Goal: Transaction & Acquisition: Purchase product/service

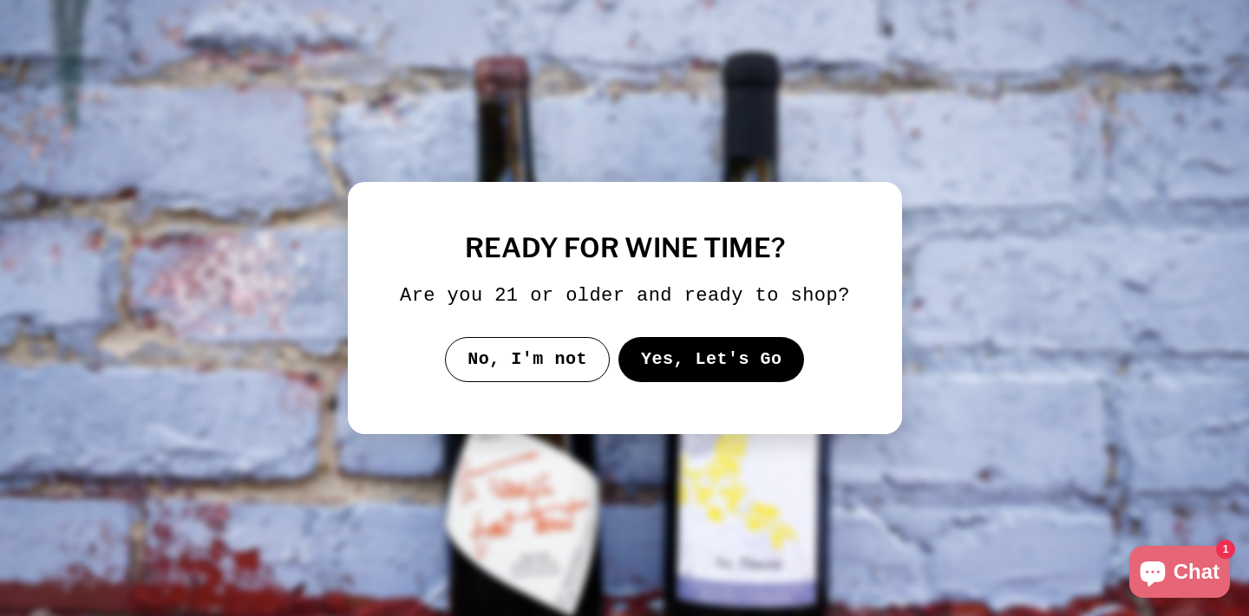
click at [771, 382] on button "Yes, Let's Go" at bounding box center [710, 359] width 186 height 45
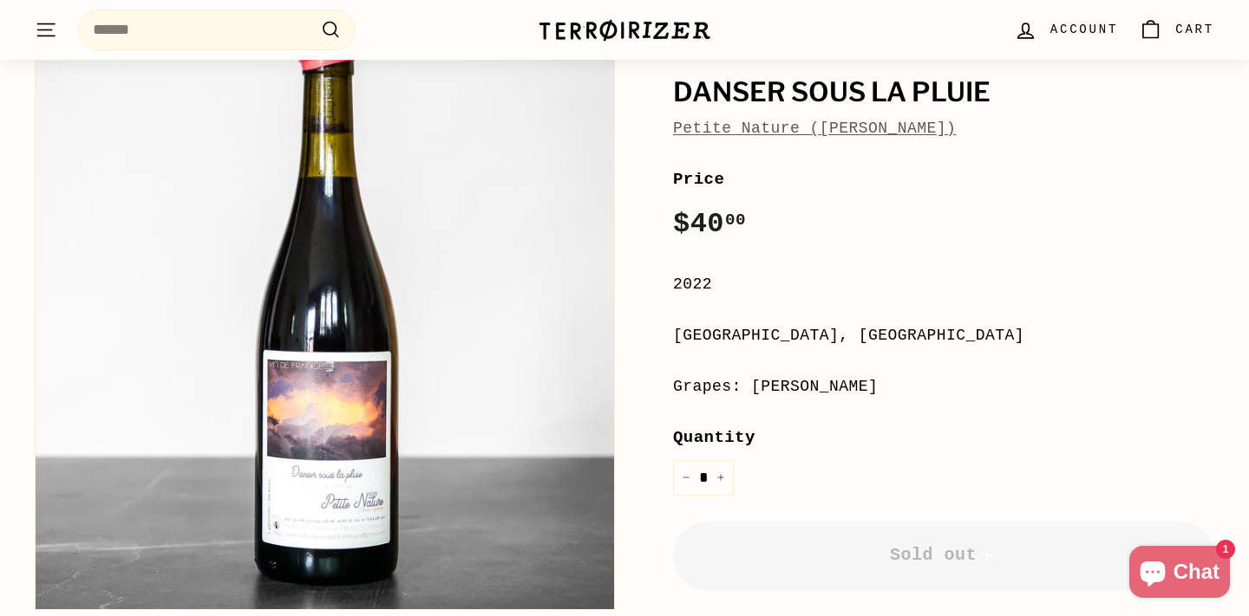
scroll to position [199, 0]
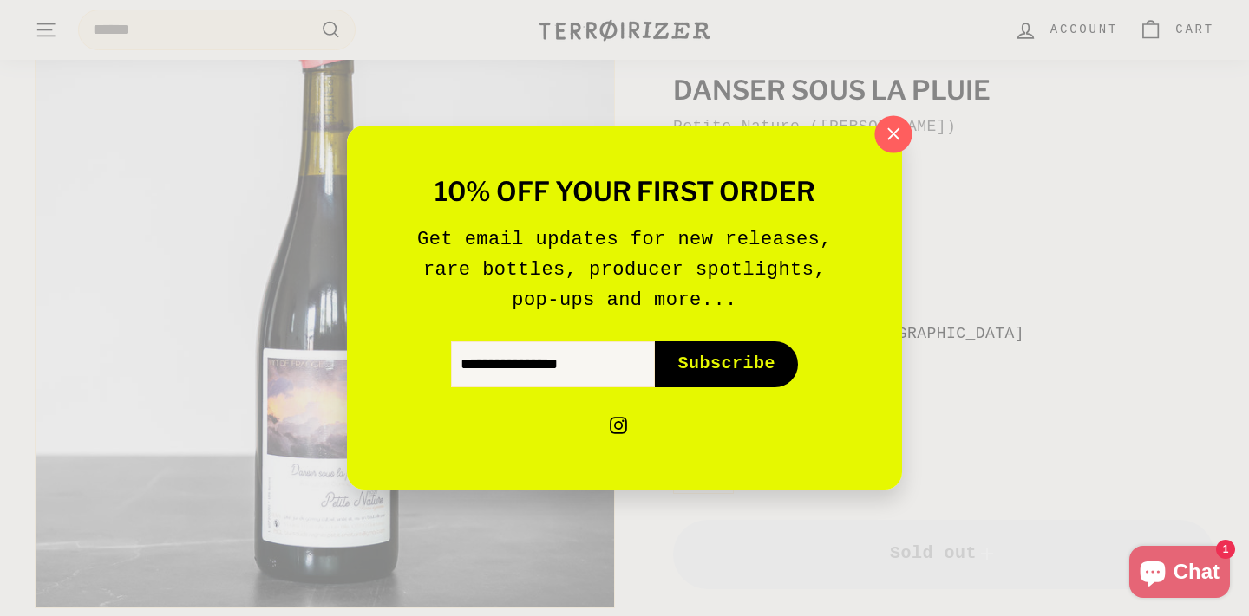
click at [898, 145] on icon "button" at bounding box center [893, 134] width 26 height 26
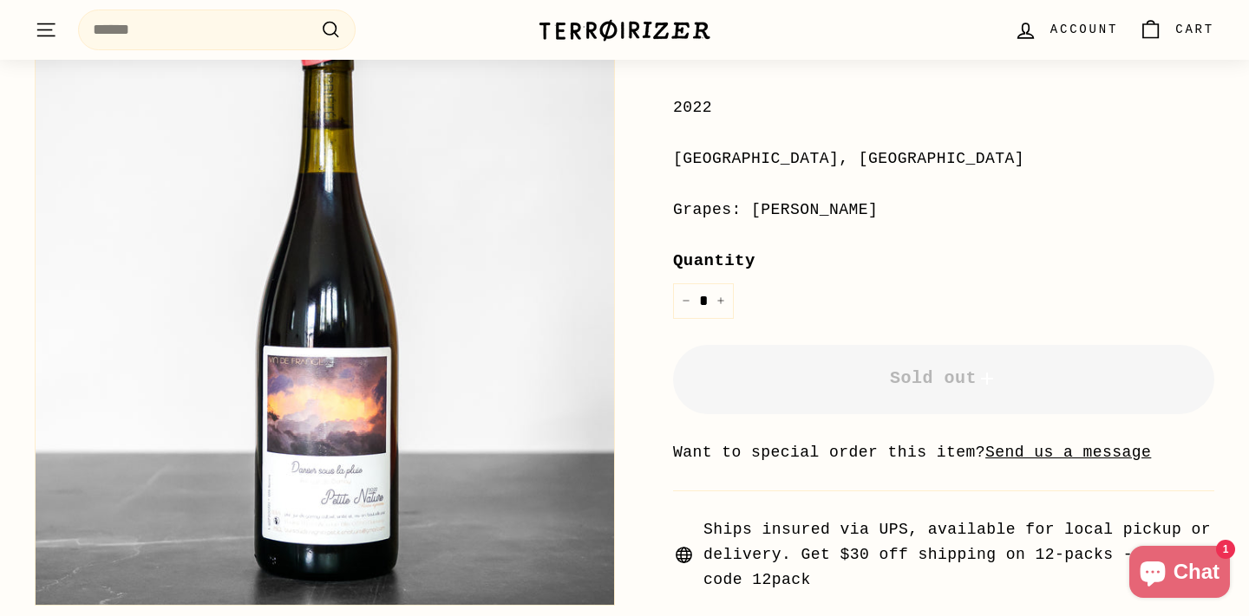
scroll to position [360, 0]
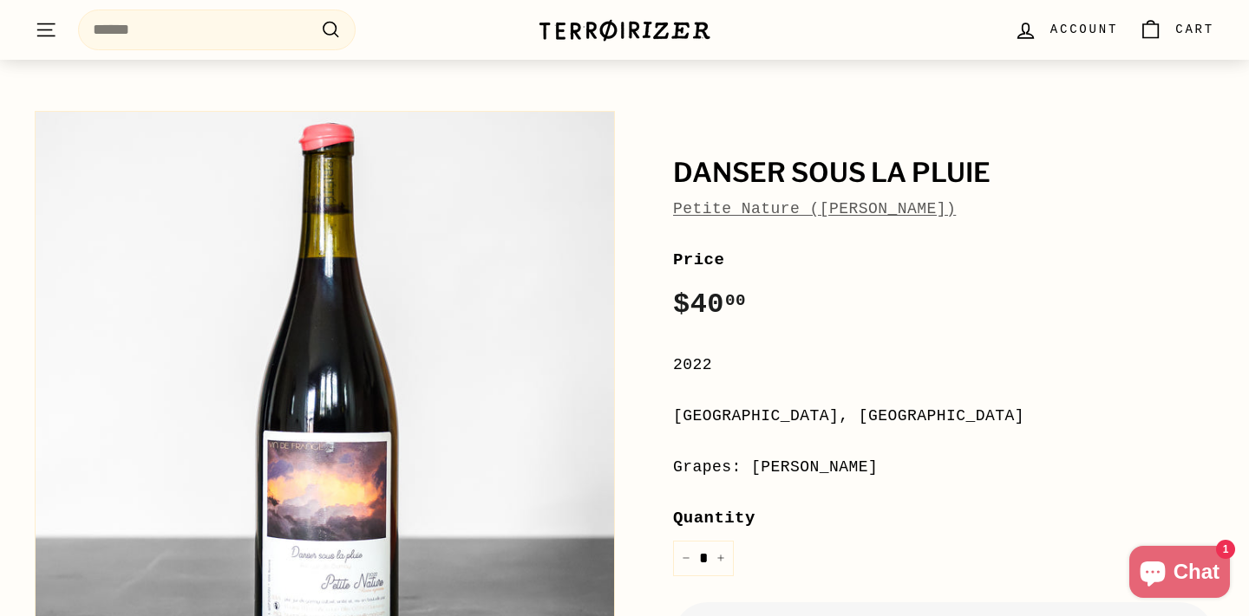
scroll to position [140, 0]
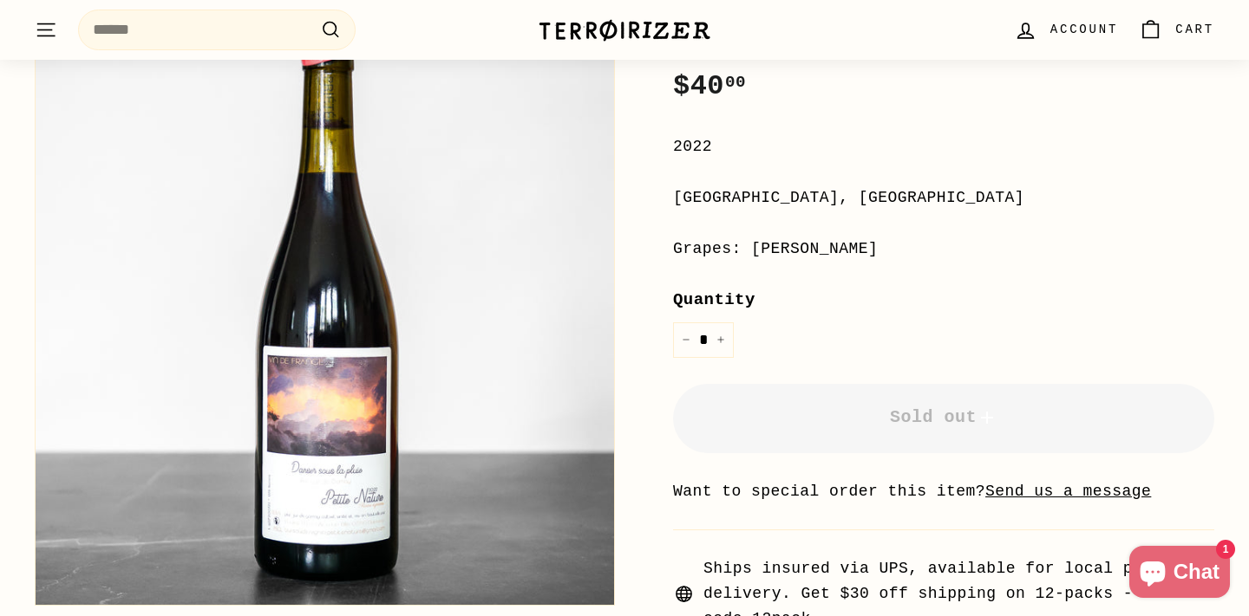
scroll to position [302, 0]
